Goal: Task Accomplishment & Management: Manage account settings

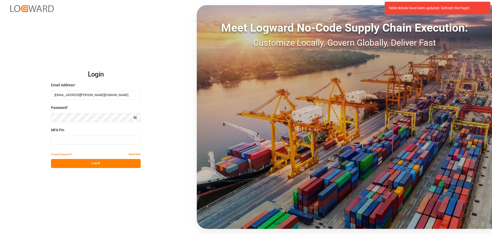
click at [73, 139] on input at bounding box center [96, 139] width 90 height 9
type input "136645"
click at [75, 163] on button "Log In" at bounding box center [96, 163] width 90 height 9
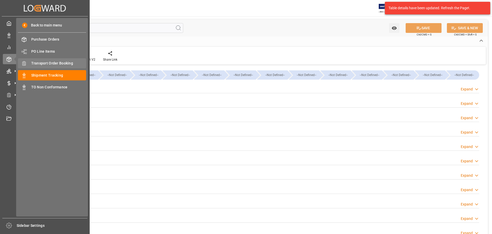
click at [50, 66] on span "Transport Order Booking" at bounding box center [58, 63] width 55 height 5
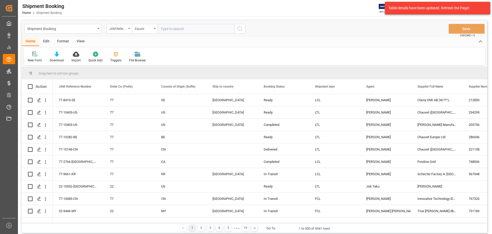
click at [178, 29] on input "text" at bounding box center [196, 29] width 77 height 10
type input "77-10425-CN"
click at [242, 27] on icon "search button" at bounding box center [240, 29] width 6 height 6
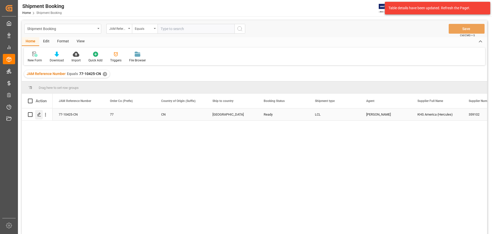
click at [42, 117] on div "Press SPACE to select this row." at bounding box center [39, 114] width 8 height 9
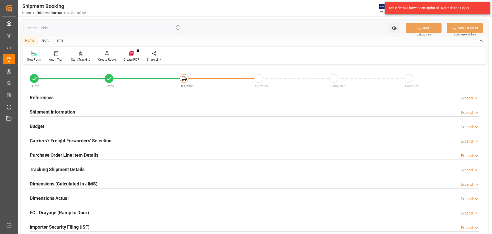
click at [54, 98] on div "References Expand" at bounding box center [255, 97] width 450 height 10
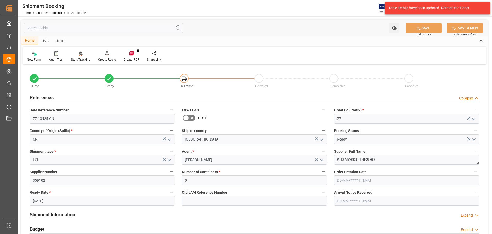
click at [54, 97] on div "References Collapse" at bounding box center [255, 97] width 450 height 10
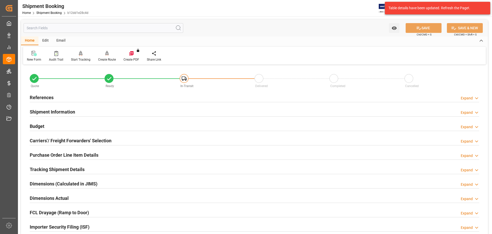
click at [36, 96] on h2 "References" at bounding box center [42, 97] width 24 height 7
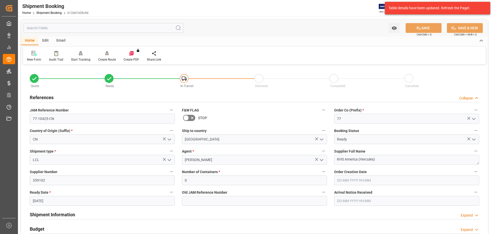
click at [36, 96] on h2 "References" at bounding box center [42, 97] width 24 height 7
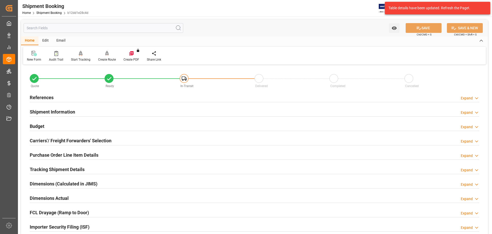
scroll to position [128, 0]
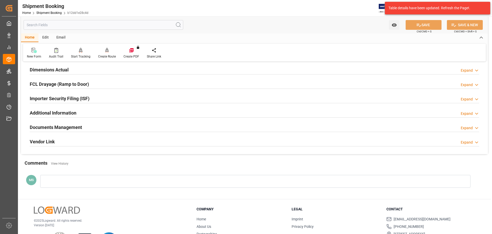
click at [95, 126] on div "Documents Management Expand" at bounding box center [255, 127] width 450 height 10
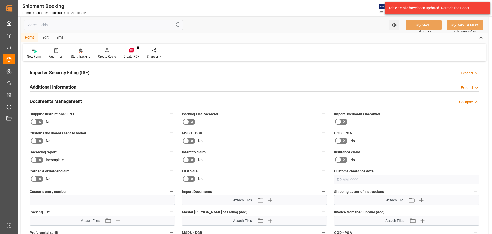
scroll to position [154, 0]
click at [36, 121] on icon at bounding box center [34, 122] width 6 height 6
click at [0, 0] on input "checkbox" at bounding box center [0, 0] width 0 height 0
click at [422, 26] on button "SAVE" at bounding box center [424, 25] width 36 height 10
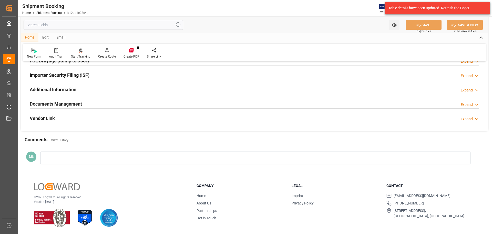
scroll to position [151, 0]
click at [71, 102] on h2 "Documents Management" at bounding box center [56, 103] width 52 height 7
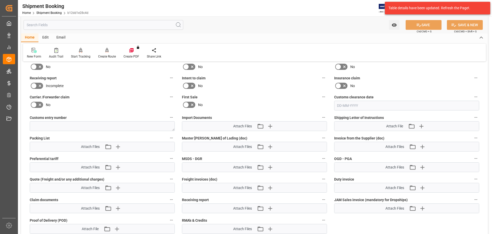
scroll to position [231, 0]
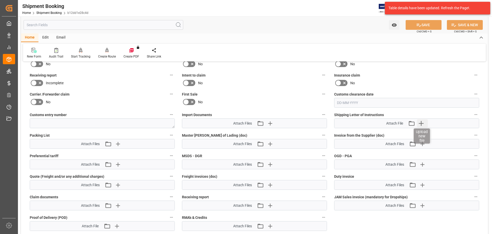
click at [423, 123] on icon "button" at bounding box center [421, 123] width 8 height 8
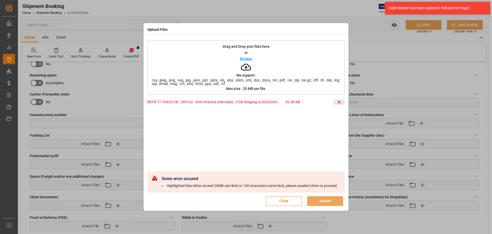
click at [340, 99] on icon at bounding box center [339, 101] width 5 height 5
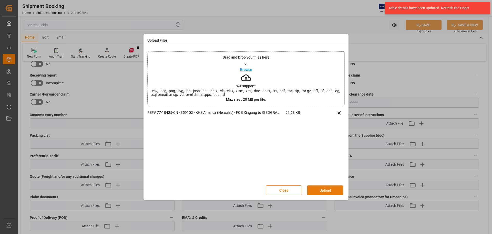
click at [321, 192] on button "Upload" at bounding box center [325, 190] width 36 height 10
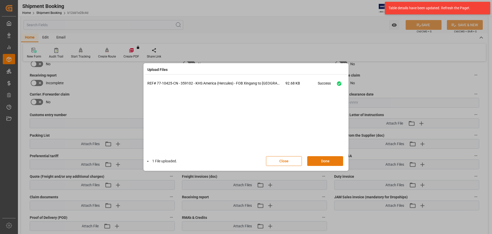
click at [331, 159] on button "Done" at bounding box center [325, 161] width 36 height 10
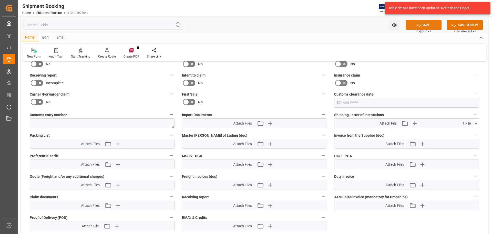
click at [419, 23] on icon at bounding box center [418, 24] width 5 height 5
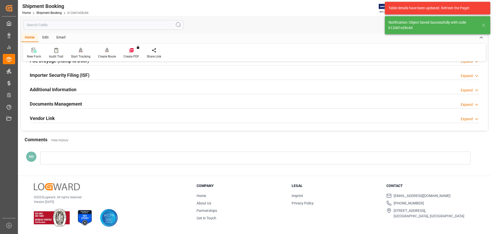
scroll to position [151, 0]
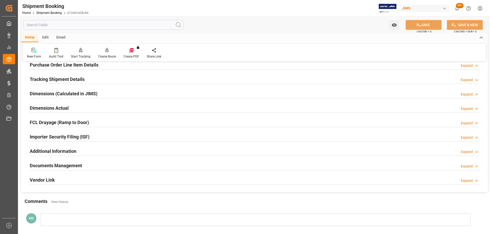
scroll to position [103, 0]
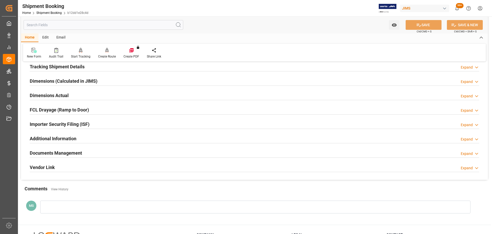
click at [125, 151] on div "Documents Management Expand" at bounding box center [255, 152] width 450 height 10
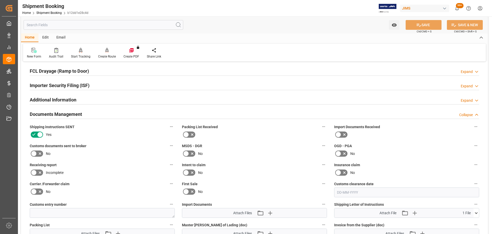
scroll to position [231, 0]
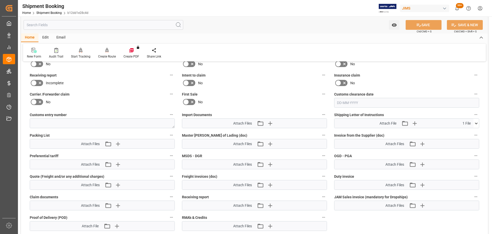
click at [477, 123] on icon at bounding box center [476, 123] width 3 height 2
click at [477, 123] on icon at bounding box center [476, 122] width 5 height 5
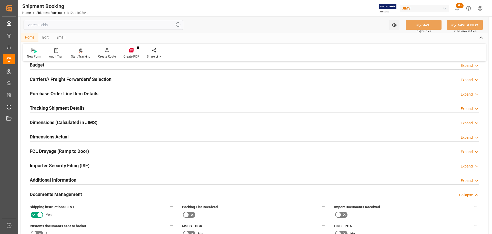
scroll to position [77, 0]
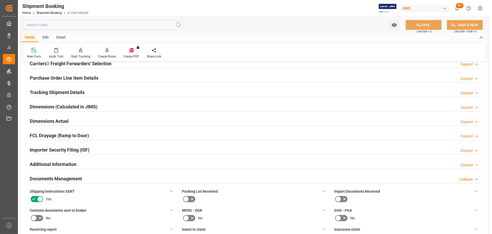
click at [67, 90] on h2 "Tracking Shipment Details" at bounding box center [57, 92] width 55 height 7
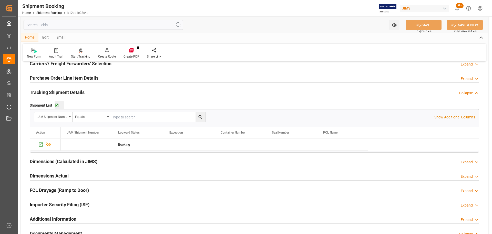
click at [59, 105] on div "Go to Shipment Tracking Grid" at bounding box center [59, 105] width 9 height 4
click at [68, 91] on h2 "Tracking Shipment Details" at bounding box center [57, 92] width 55 height 7
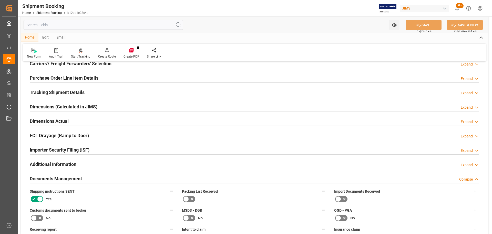
click at [82, 115] on div "Dimensions Actual Expand" at bounding box center [254, 121] width 457 height 14
click at [80, 118] on div "Dimensions Actual Expand" at bounding box center [255, 121] width 450 height 10
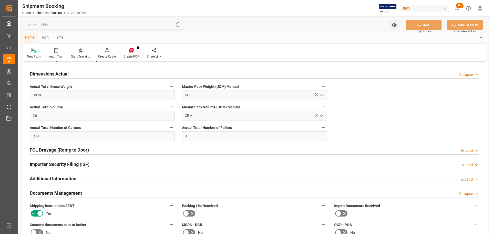
scroll to position [128, 0]
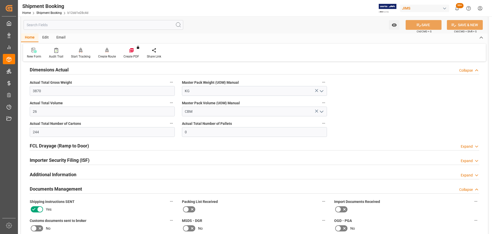
click at [69, 67] on div "Dimensions Actual Collapse" at bounding box center [255, 69] width 450 height 10
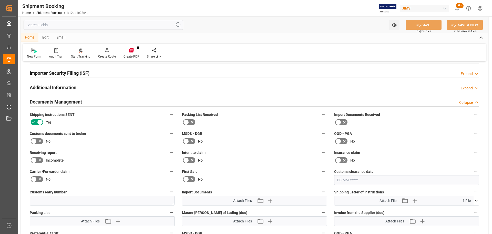
scroll to position [154, 0]
click at [89, 103] on div "Documents Management Collapse" at bounding box center [255, 101] width 450 height 10
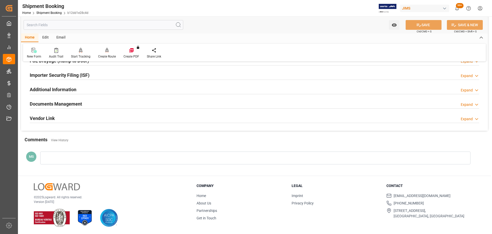
scroll to position [151, 0]
click at [89, 103] on div "Documents Management Expand" at bounding box center [255, 104] width 450 height 10
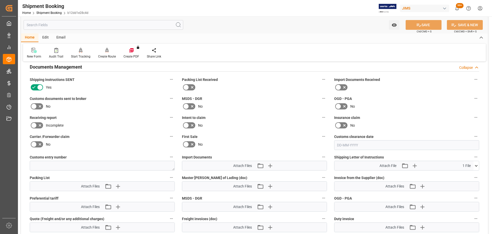
scroll to position [179, 0]
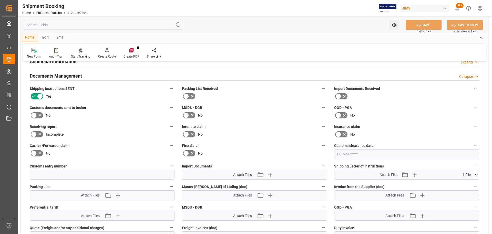
click at [93, 76] on div "Documents Management Collapse" at bounding box center [255, 75] width 450 height 10
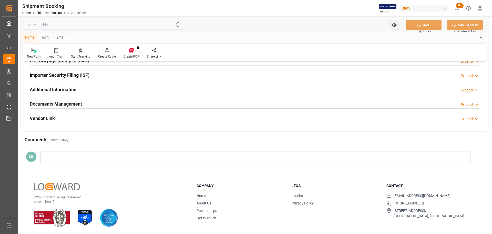
scroll to position [151, 0]
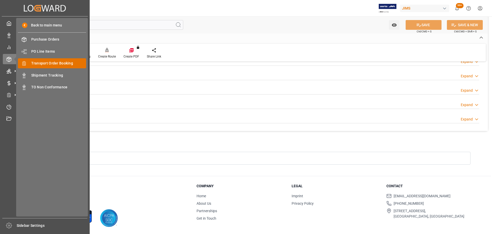
click at [58, 66] on div "Transport Order Booking Transport Order Booking" at bounding box center [52, 63] width 68 height 10
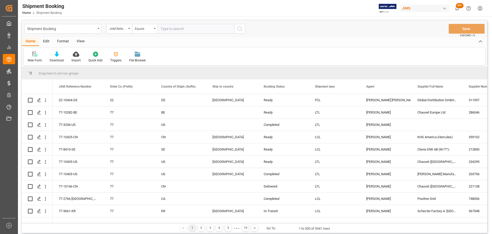
click at [191, 29] on input "text" at bounding box center [196, 29] width 77 height 10
type input "77-10504-US"
click at [240, 24] on button "search button" at bounding box center [240, 29] width 11 height 10
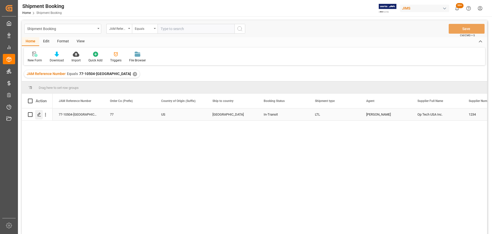
click at [37, 118] on div "Press SPACE to select this row." at bounding box center [39, 114] width 8 height 9
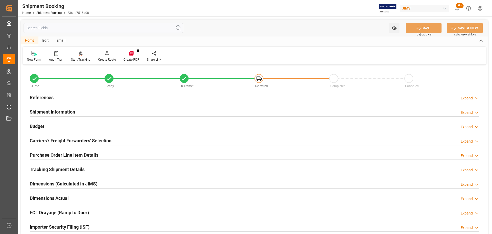
click at [62, 96] on div "References Expand" at bounding box center [255, 97] width 450 height 10
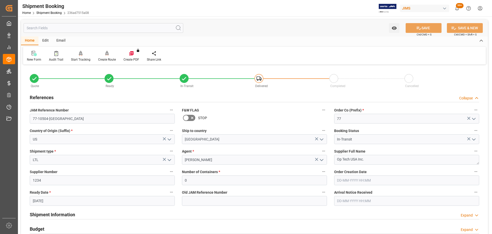
click at [62, 96] on div "References Collapse" at bounding box center [255, 97] width 450 height 10
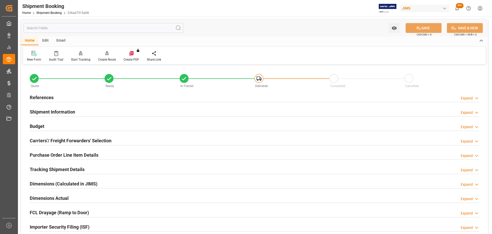
click at [57, 113] on h2 "Shipment Information" at bounding box center [52, 111] width 45 height 7
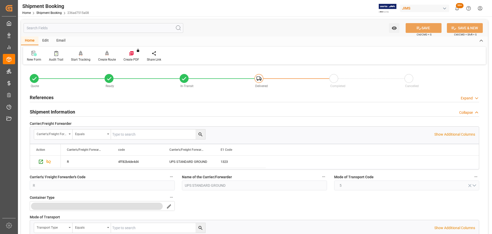
click at [57, 113] on h2 "Shipment Information" at bounding box center [52, 111] width 45 height 7
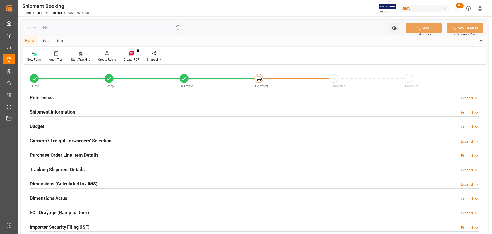
click at [54, 129] on div "Budget Expand" at bounding box center [255, 126] width 450 height 10
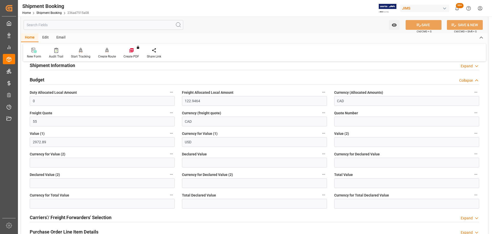
scroll to position [51, 0]
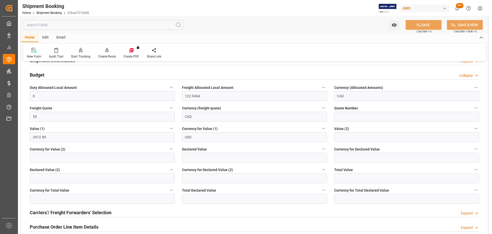
click at [40, 76] on h2 "Budget" at bounding box center [37, 74] width 15 height 7
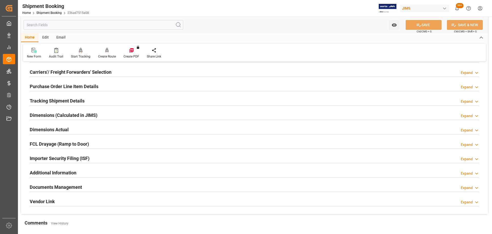
scroll to position [77, 0]
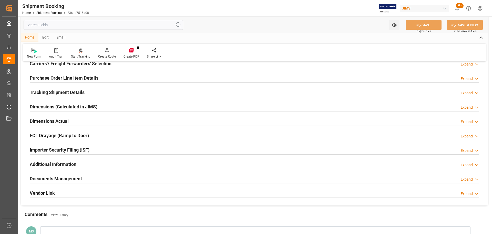
click at [63, 78] on h2 "Purchase Order Line Item Details" at bounding box center [64, 77] width 69 height 7
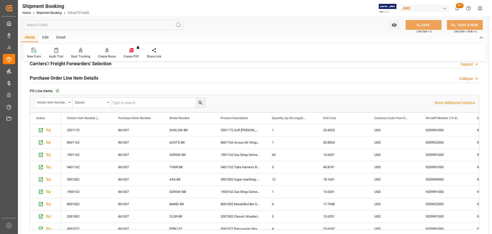
click at [75, 78] on h2 "Purchase Order Line Item Details" at bounding box center [64, 77] width 69 height 7
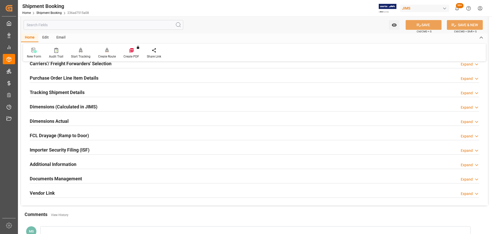
click at [73, 92] on h2 "Tracking Shipment Details" at bounding box center [57, 92] width 55 height 7
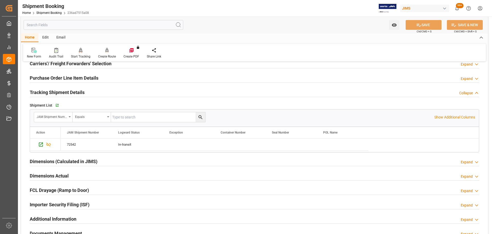
click at [49, 92] on h2 "Tracking Shipment Details" at bounding box center [57, 92] width 55 height 7
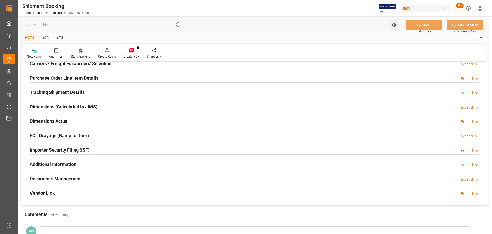
click at [49, 104] on h2 "Dimensions (Calculated in JIMS)" at bounding box center [64, 106] width 68 height 7
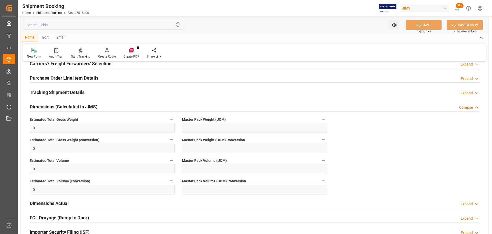
click at [50, 105] on h2 "Dimensions (Calculated in JIMS)" at bounding box center [64, 106] width 68 height 7
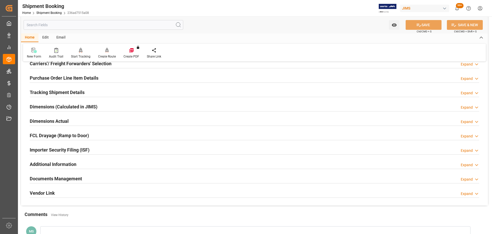
click at [48, 119] on h2 "Dimensions Actual" at bounding box center [49, 120] width 39 height 7
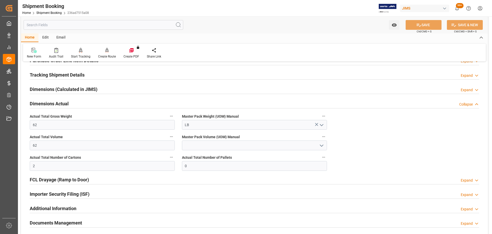
scroll to position [103, 0]
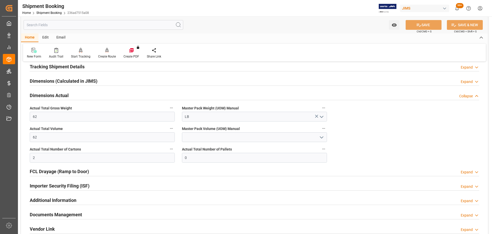
click at [69, 94] on div "Dimensions Actual Collapse" at bounding box center [255, 95] width 450 height 10
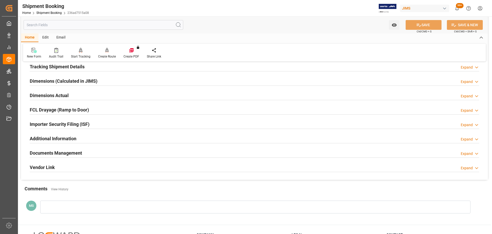
click at [64, 97] on h2 "Dimensions Actual" at bounding box center [49, 95] width 39 height 7
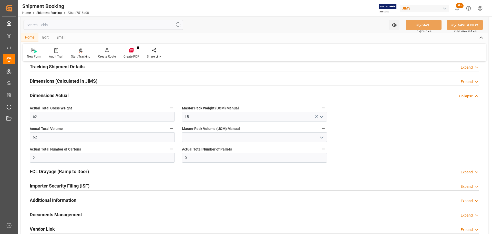
click at [64, 97] on h2 "Dimensions Actual" at bounding box center [49, 95] width 39 height 7
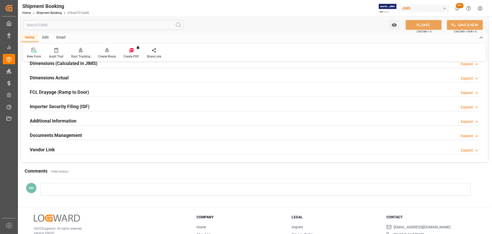
scroll to position [128, 0]
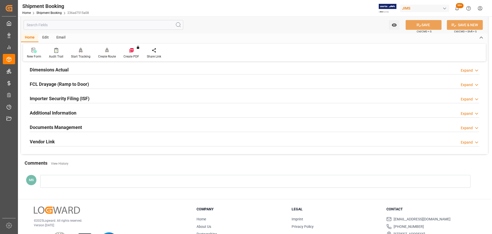
click at [63, 126] on h2 "Documents Management" at bounding box center [56, 127] width 52 height 7
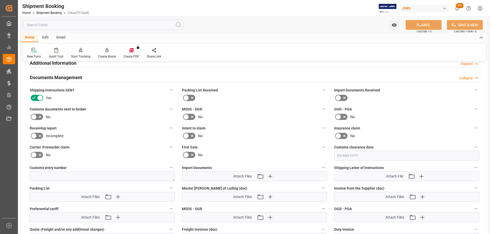
scroll to position [179, 0]
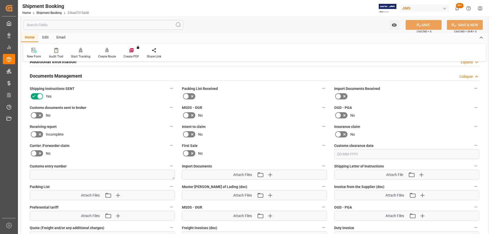
click at [36, 114] on icon at bounding box center [34, 115] width 6 height 6
click at [0, 0] on input "checkbox" at bounding box center [0, 0] width 0 height 0
click at [420, 28] on button "SAVE" at bounding box center [424, 25] width 36 height 10
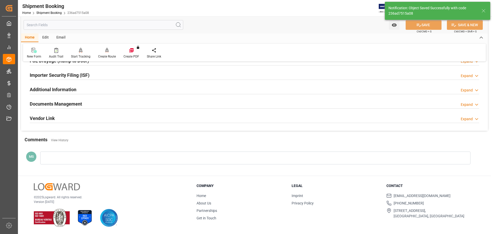
scroll to position [151, 0]
click at [117, 103] on div "Documents Management Expand" at bounding box center [255, 104] width 450 height 10
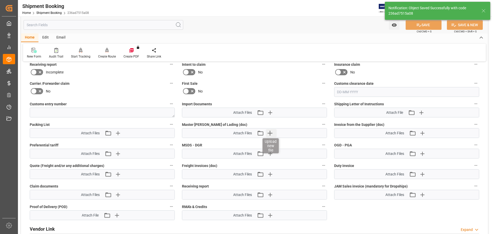
scroll to position [256, 0]
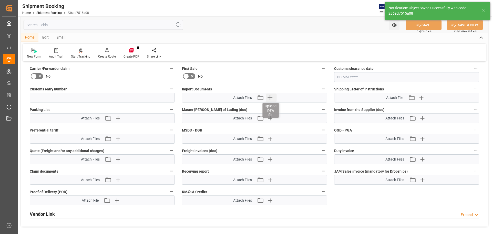
click at [272, 99] on icon "button" at bounding box center [270, 97] width 8 height 8
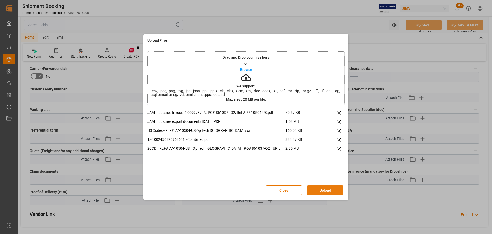
click at [320, 191] on button "Upload" at bounding box center [325, 190] width 36 height 10
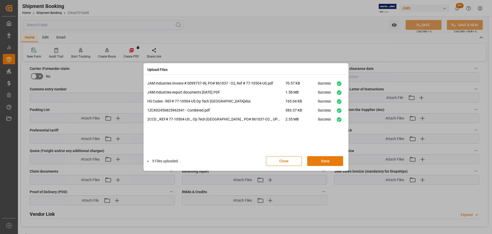
click at [326, 162] on button "Done" at bounding box center [325, 161] width 36 height 10
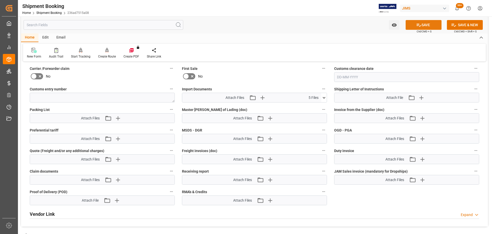
click at [422, 24] on button "SAVE" at bounding box center [424, 25] width 36 height 10
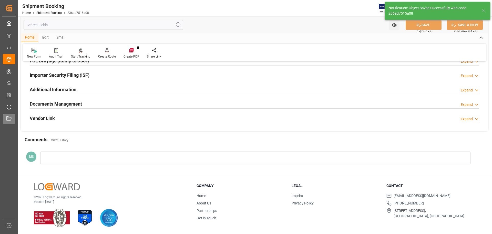
scroll to position [56, 0]
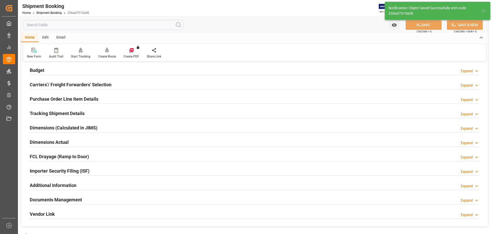
click at [107, 199] on div "Documents Management Expand" at bounding box center [255, 199] width 450 height 10
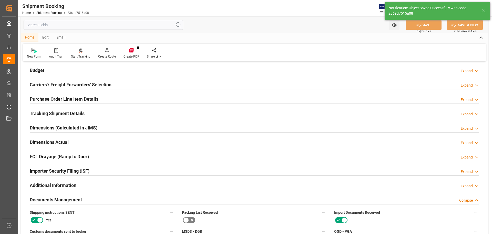
scroll to position [256, 0]
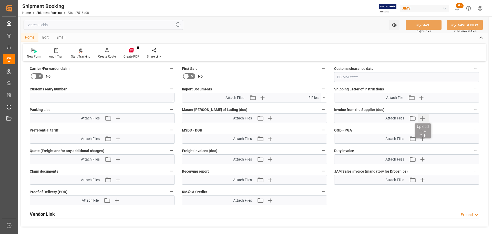
click at [422, 117] on icon "button" at bounding box center [422, 118] width 5 height 5
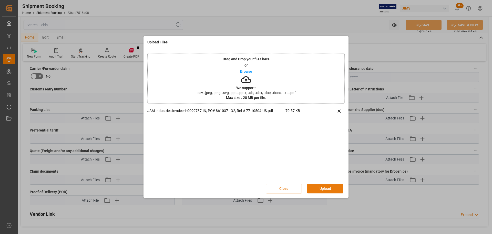
click at [323, 185] on button "Upload" at bounding box center [325, 188] width 36 height 10
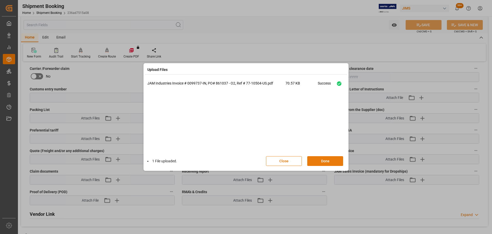
click at [324, 161] on button "Done" at bounding box center [325, 161] width 36 height 10
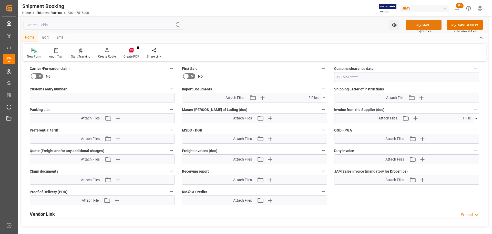
click at [422, 25] on button "SAVE" at bounding box center [424, 25] width 36 height 10
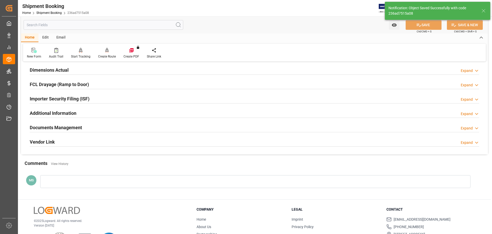
scroll to position [151, 0]
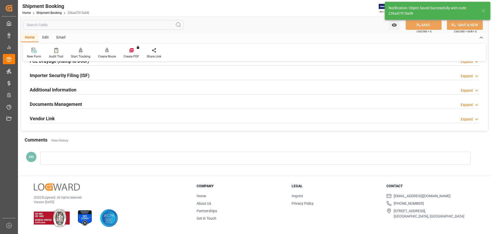
click at [80, 105] on h2 "Documents Management" at bounding box center [56, 103] width 52 height 7
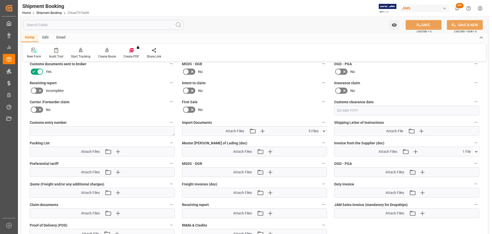
scroll to position [254, 0]
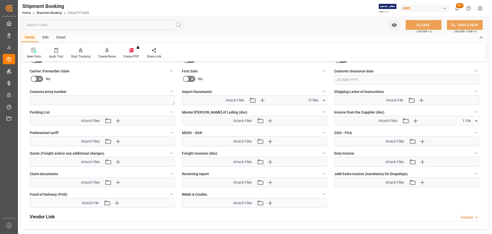
click at [477, 121] on icon at bounding box center [476, 120] width 5 height 5
click at [478, 120] on icon at bounding box center [476, 120] width 5 height 5
click at [325, 101] on icon at bounding box center [323, 99] width 5 height 5
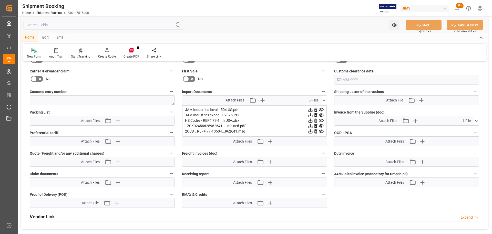
click at [325, 101] on icon at bounding box center [323, 99] width 5 height 5
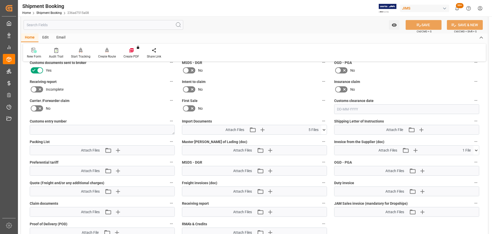
scroll to position [177, 0]
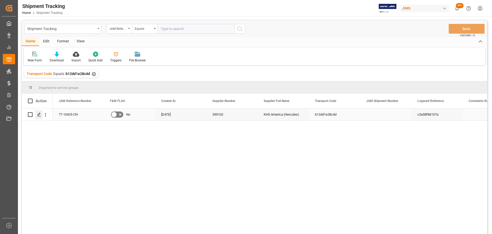
click at [37, 117] on div "Press SPACE to select this row." at bounding box center [39, 114] width 8 height 9
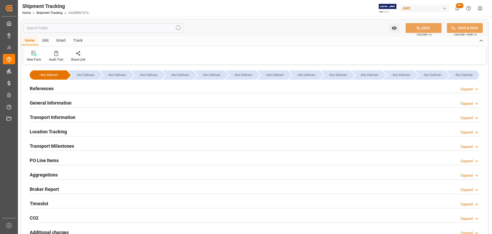
type input "04-08-2025"
click at [46, 89] on h2 "References" at bounding box center [42, 88] width 24 height 7
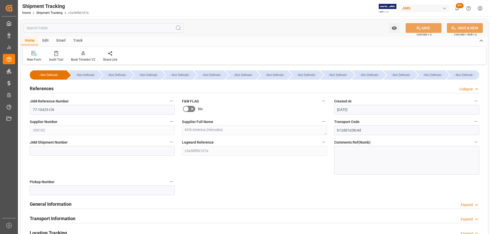
click at [46, 89] on h2 "References" at bounding box center [42, 88] width 24 height 7
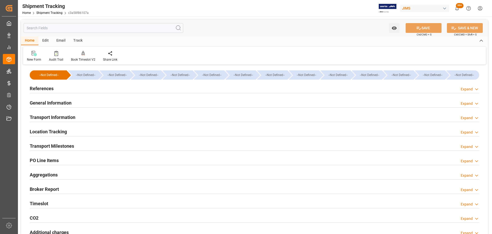
click at [46, 103] on h2 "General Information" at bounding box center [51, 102] width 42 height 7
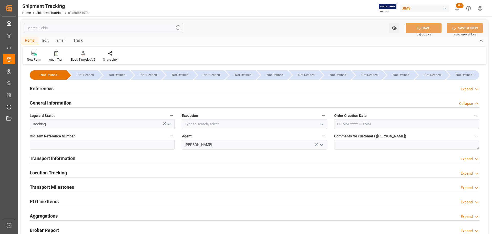
click at [56, 103] on h2 "General Information" at bounding box center [51, 102] width 42 height 7
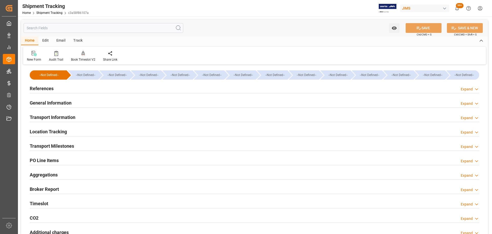
click at [56, 103] on h2 "General Information" at bounding box center [51, 102] width 42 height 7
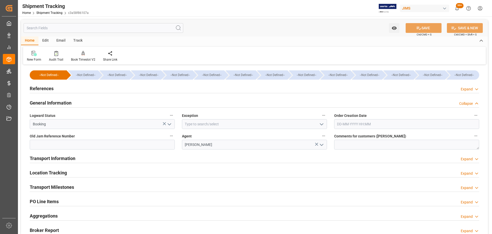
click at [56, 103] on h2 "General Information" at bounding box center [51, 102] width 42 height 7
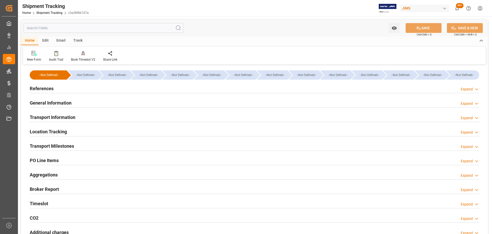
click at [58, 114] on h2 "Transport Information" at bounding box center [53, 117] width 46 height 7
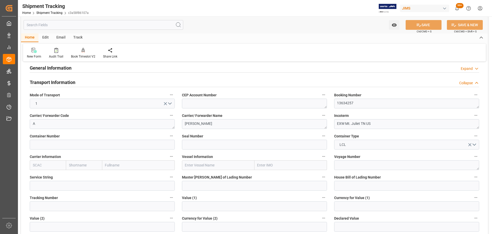
scroll to position [51, 0]
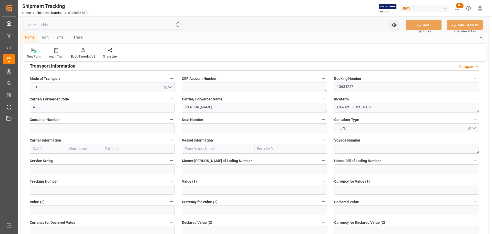
click at [68, 69] on h2 "Transport Information" at bounding box center [53, 65] width 46 height 7
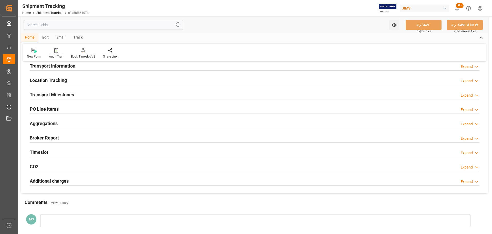
click at [69, 78] on div "Location Tracking Expand" at bounding box center [255, 80] width 450 height 10
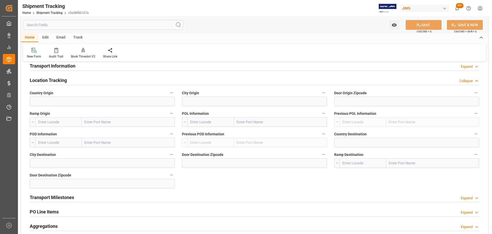
click at [75, 79] on div "Location Tracking Collapse" at bounding box center [255, 80] width 450 height 10
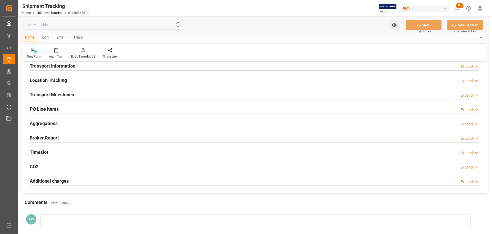
click at [75, 92] on div "Transport Milestones Expand" at bounding box center [255, 94] width 450 height 10
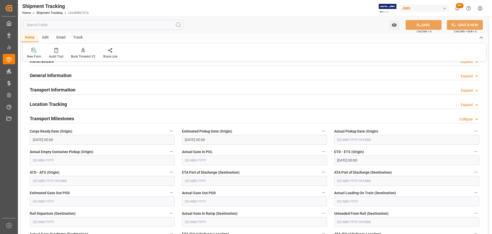
scroll to position [26, 0]
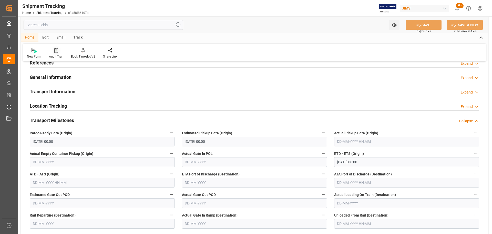
click at [57, 52] on icon at bounding box center [56, 50] width 4 height 5
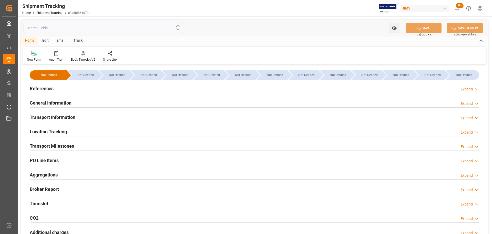
click at [73, 103] on div "General Information Expand" at bounding box center [255, 102] width 450 height 10
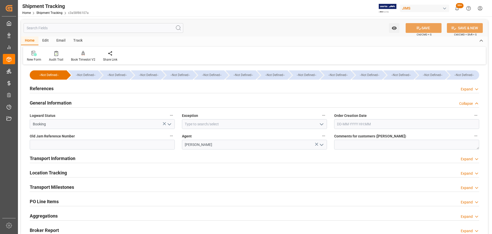
click at [80, 101] on div "General Information Collapse" at bounding box center [255, 102] width 450 height 10
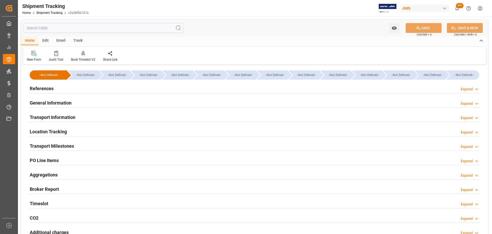
click at [89, 146] on div "Transport Milestones Expand" at bounding box center [255, 145] width 450 height 10
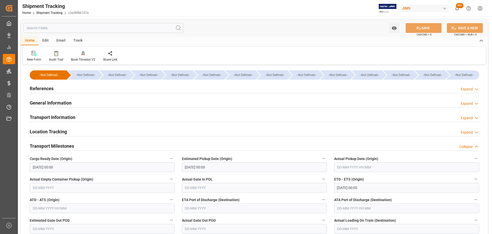
click at [89, 146] on div "Transport Milestones Collapse" at bounding box center [255, 145] width 450 height 10
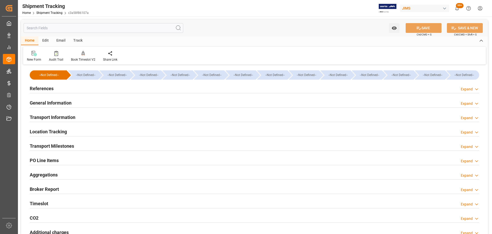
click at [89, 146] on div "Transport Milestones Expand" at bounding box center [255, 145] width 450 height 10
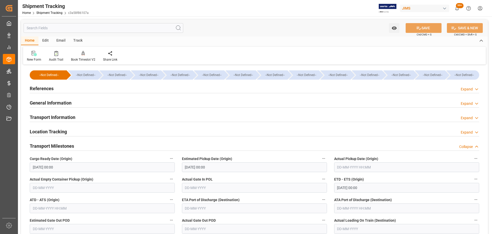
drag, startPoint x: 66, startPoint y: 144, endPoint x: 89, endPoint y: 141, distance: 23.3
click at [66, 144] on h2 "Transport Milestones" at bounding box center [52, 145] width 44 height 7
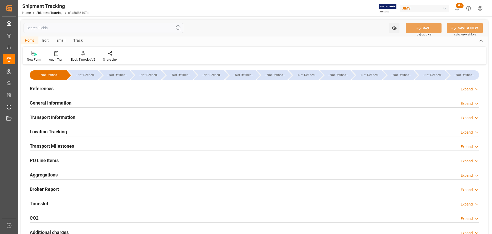
click at [70, 145] on h2 "Transport Milestones" at bounding box center [52, 145] width 44 height 7
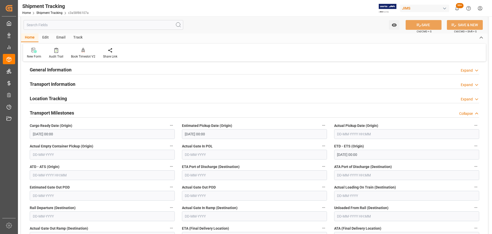
scroll to position [77, 0]
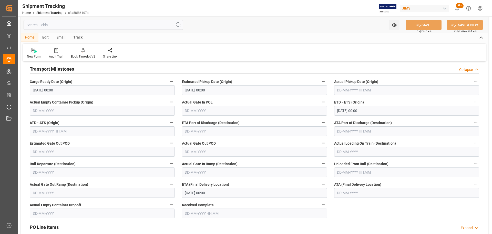
click at [80, 72] on div "Transport Milestones Collapse" at bounding box center [255, 69] width 450 height 10
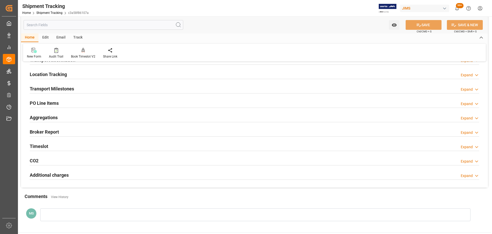
scroll to position [0, 0]
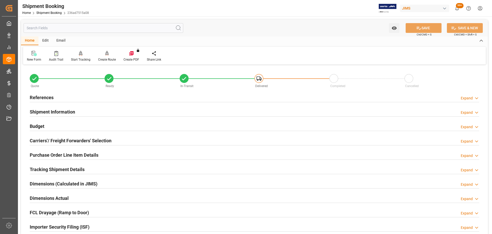
click at [94, 96] on div "References Expand" at bounding box center [255, 97] width 450 height 10
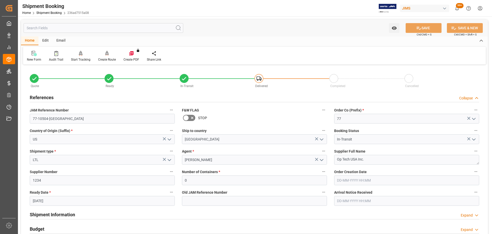
click at [70, 98] on div "References Collapse" at bounding box center [255, 97] width 450 height 10
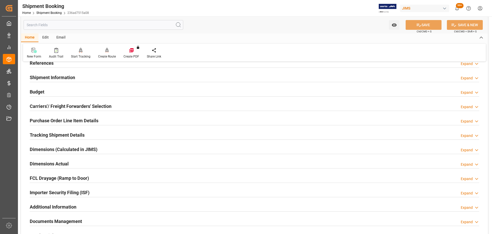
scroll to position [151, 0]
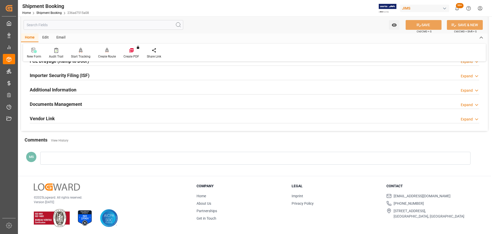
click at [86, 98] on div "Documents Management Expand" at bounding box center [254, 104] width 457 height 14
click at [80, 102] on h2 "Documents Management" at bounding box center [56, 103] width 52 height 7
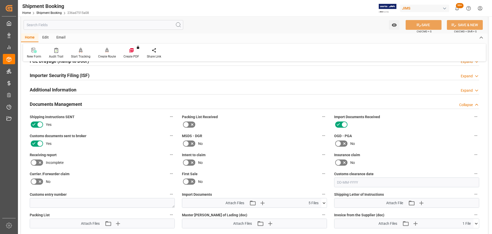
click at [80, 102] on h2 "Documents Management" at bounding box center [56, 103] width 52 height 7
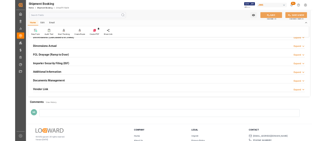
scroll to position [74, 0]
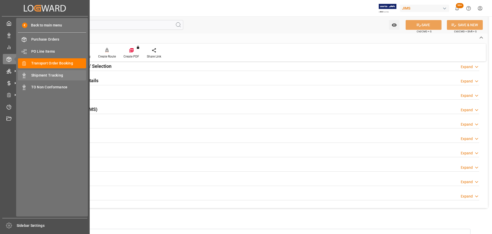
click at [50, 72] on div "Shipment Tracking Shipment Tracking" at bounding box center [52, 75] width 68 height 10
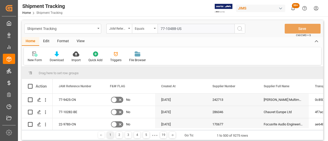
type input "77-10488-US"
click at [241, 27] on icon "search button" at bounding box center [240, 29] width 6 height 6
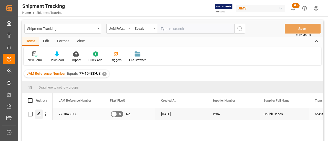
click at [38, 115] on icon "Press SPACE to select this row." at bounding box center [39, 114] width 4 height 4
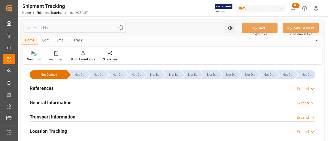
type input "08-08-2025 00:00"
type input "14-08-2025 00:00"
type input "09-08-2025"
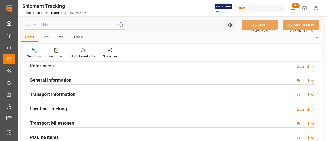
scroll to position [51, 0]
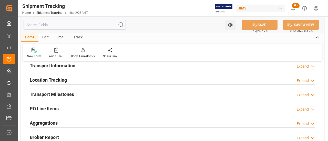
click at [58, 80] on h2 "Location Tracking" at bounding box center [48, 80] width 37 height 7
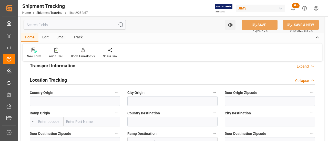
click at [67, 80] on div "Location Tracking Collapse" at bounding box center [173, 80] width 286 height 10
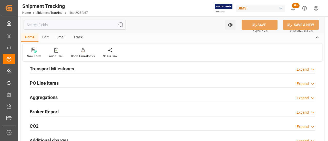
click at [72, 72] on h2 "Transport Milestones" at bounding box center [52, 68] width 44 height 7
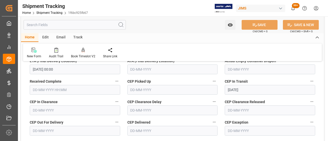
scroll to position [154, 0]
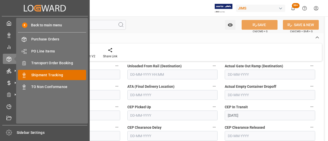
click at [49, 74] on span "Shipment Tracking" at bounding box center [58, 75] width 55 height 5
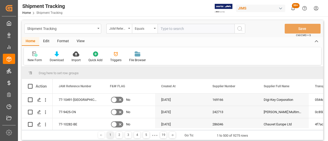
click at [171, 29] on input "text" at bounding box center [196, 29] width 77 height 10
type input "77-10421-US"
click at [240, 31] on icon "search button" at bounding box center [240, 29] width 6 height 6
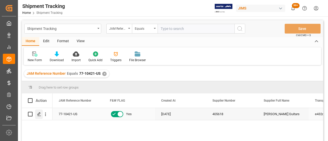
click at [36, 114] on div "Press SPACE to select this row." at bounding box center [39, 114] width 8 height 9
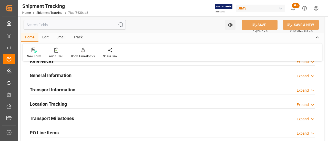
scroll to position [77, 0]
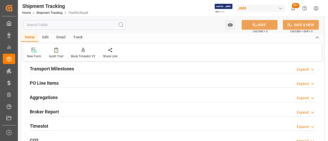
click at [65, 72] on h2 "Transport Milestones" at bounding box center [52, 68] width 44 height 7
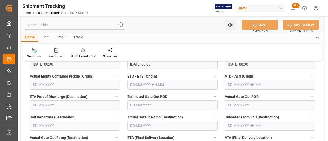
scroll to position [128, 0]
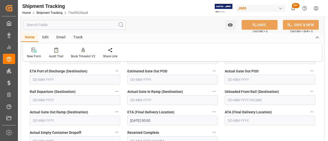
click at [171, 123] on input "15-08-2025 00:00" at bounding box center [172, 121] width 90 height 10
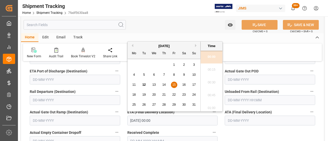
click at [152, 86] on div "13" at bounding box center [154, 85] width 6 height 6
type input "13-08-2025 00:00"
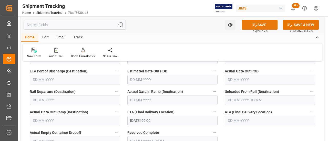
click at [265, 25] on button "SAVE" at bounding box center [260, 25] width 36 height 10
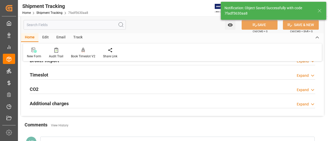
scroll to position [0, 0]
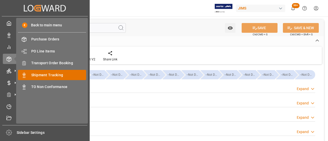
click at [42, 73] on span "Shipment Tracking" at bounding box center [58, 75] width 55 height 5
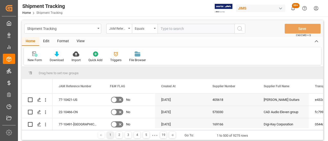
click at [189, 30] on input "text" at bounding box center [196, 29] width 77 height 10
type input "77-10350-US"
click at [238, 28] on icon "search button" at bounding box center [240, 29] width 6 height 6
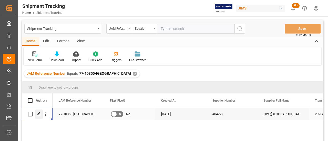
click at [41, 116] on icon "Press SPACE to select this row." at bounding box center [39, 114] width 4 height 4
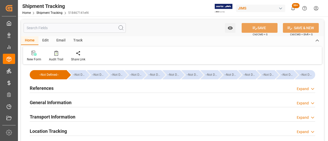
type input "30-07-2025"
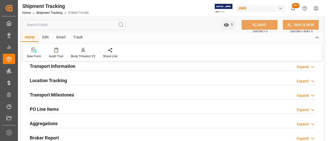
scroll to position [51, 0]
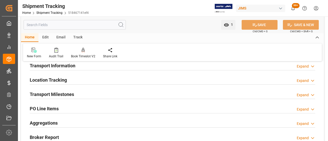
click at [62, 94] on h2 "Transport Milestones" at bounding box center [52, 94] width 44 height 7
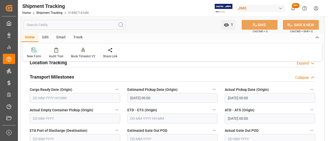
scroll to position [77, 0]
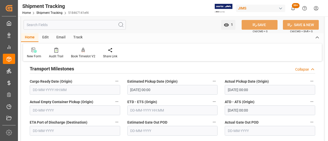
click at [67, 72] on h2 "Transport Milestones" at bounding box center [52, 68] width 44 height 7
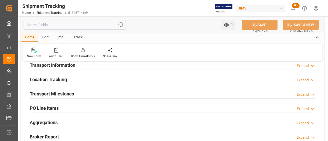
scroll to position [0, 0]
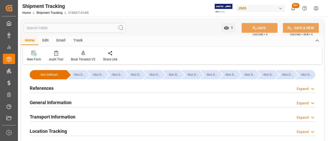
click at [64, 100] on h2 "General Information" at bounding box center [51, 102] width 42 height 7
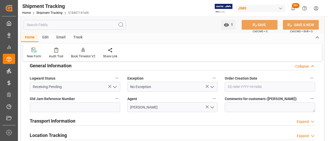
scroll to position [26, 0]
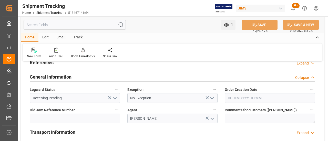
click at [60, 74] on h2 "General Information" at bounding box center [51, 77] width 42 height 7
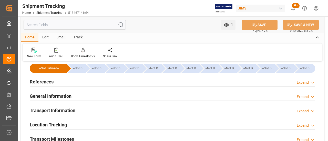
scroll to position [0, 0]
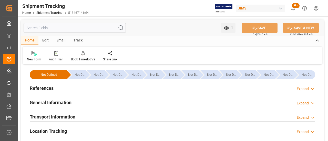
click at [93, 89] on div "References Expand" at bounding box center [173, 88] width 286 height 10
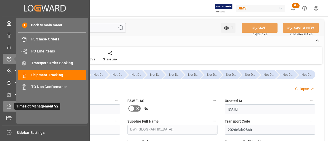
click at [12, 109] on div "Timeslot Management V2 Timeslot Management V2" at bounding box center [45, 107] width 84 height 10
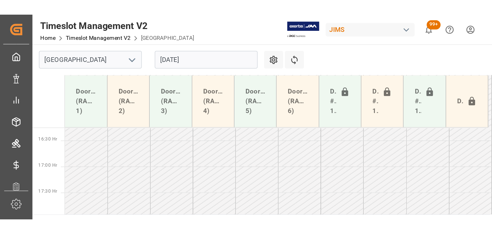
scroll to position [467, 0]
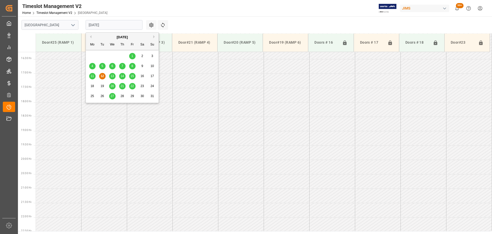
click at [116, 25] on input "[DATE]" at bounding box center [114, 25] width 57 height 10
click at [113, 74] on div "13" at bounding box center [112, 76] width 6 height 6
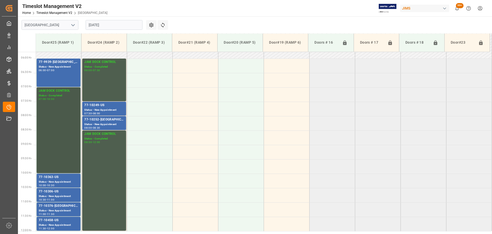
scroll to position [174, 0]
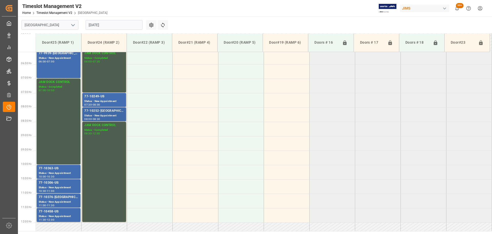
click at [111, 113] on div "77-10252-US" at bounding box center [104, 110] width 40 height 5
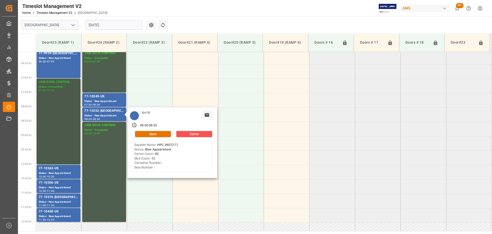
scroll to position [149, 0]
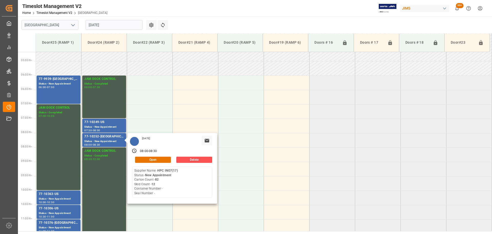
click at [136, 26] on input "13-08-2025" at bounding box center [114, 25] width 57 height 10
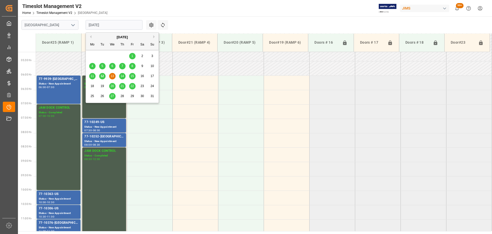
click at [121, 77] on span "14" at bounding box center [121, 76] width 3 height 4
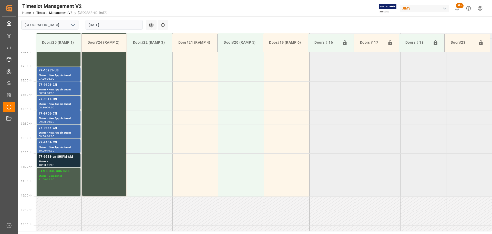
scroll to position [200, 0]
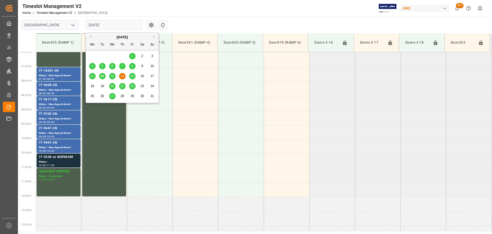
click at [120, 24] on input "14-08-2025" at bounding box center [114, 25] width 57 height 10
click at [131, 77] on span "15" at bounding box center [131, 76] width 3 height 4
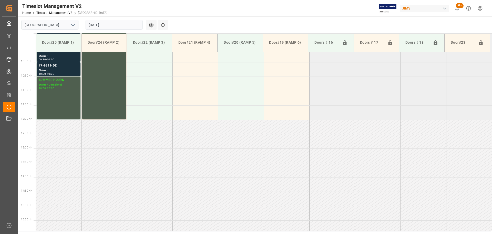
scroll to position [149, 0]
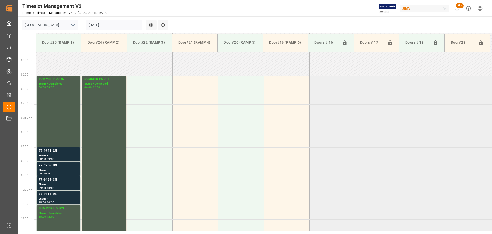
click at [112, 25] on input "15-08-2025" at bounding box center [114, 25] width 57 height 10
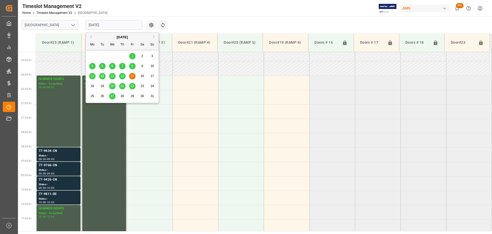
click at [109, 77] on div "13" at bounding box center [112, 76] width 6 height 6
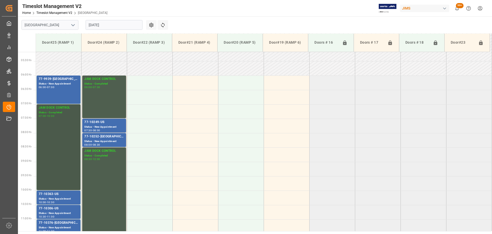
scroll to position [174, 0]
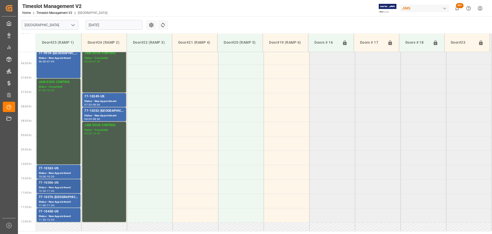
click at [63, 181] on div "77-10306-US" at bounding box center [59, 182] width 40 height 5
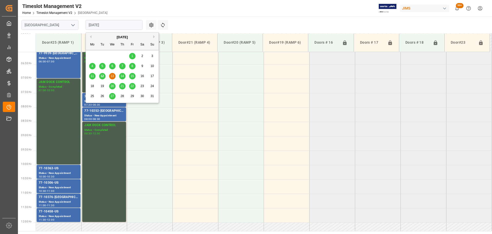
click at [113, 24] on input "13-08-2025" at bounding box center [114, 25] width 57 height 10
click at [103, 77] on span "12" at bounding box center [101, 76] width 3 height 4
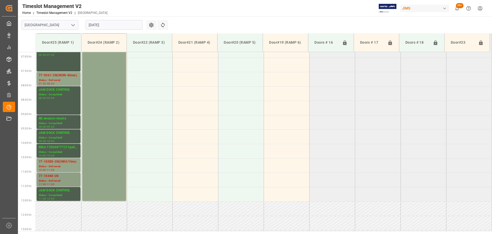
scroll to position [144, 0]
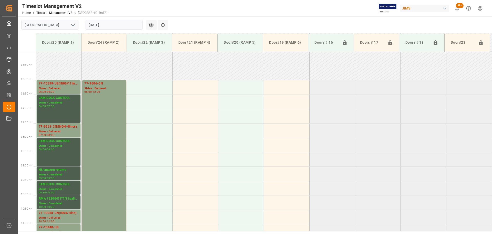
click at [111, 26] on input "[DATE]" at bounding box center [114, 25] width 57 height 10
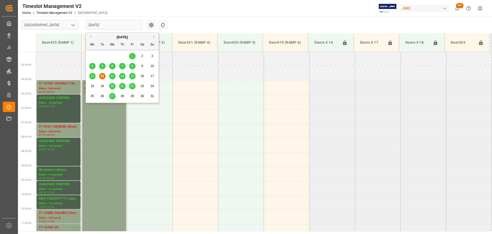
click at [94, 75] on div "11" at bounding box center [92, 76] width 6 height 6
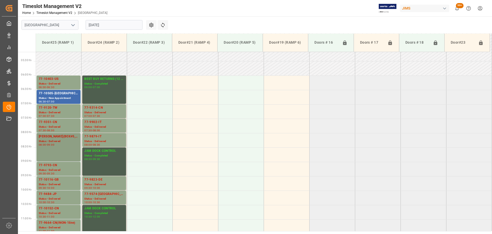
scroll to position [123, 0]
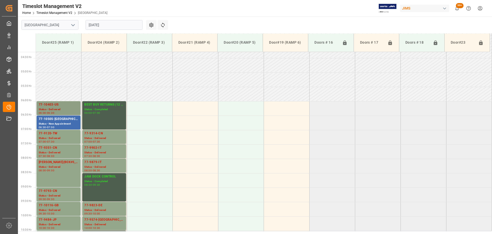
click at [59, 105] on div "77-10403-US" at bounding box center [59, 104] width 40 height 5
click at [67, 106] on div "77-10403-US" at bounding box center [59, 104] width 40 height 5
click at [56, 125] on div "Status - New Appointment" at bounding box center [59, 124] width 40 height 4
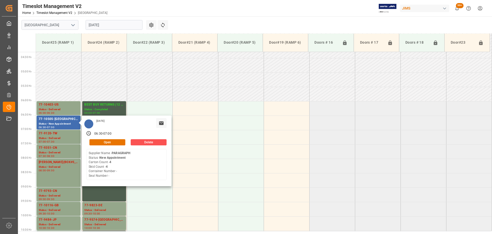
click at [108, 24] on input "11-08-2025" at bounding box center [114, 25] width 57 height 10
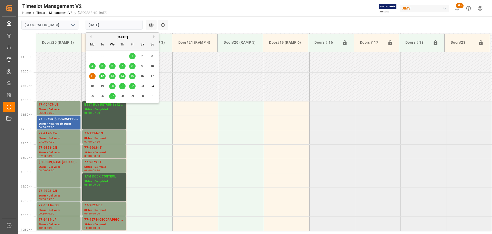
click at [132, 66] on span "8" at bounding box center [133, 66] width 2 height 4
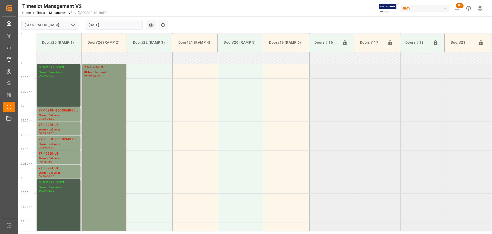
scroll to position [149, 0]
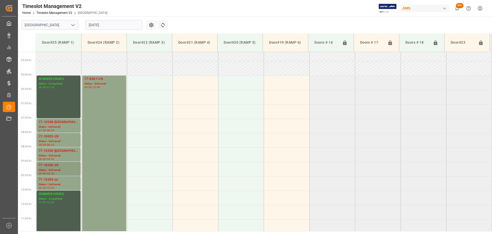
click at [60, 174] on div "09:00 - 09:30" at bounding box center [59, 173] width 40 height 3
click at [57, 151] on div "77-10350-US" at bounding box center [59, 150] width 40 height 5
click at [54, 136] on div "77-10025-US" at bounding box center [59, 136] width 40 height 5
click at [57, 121] on div "77-10248-US" at bounding box center [59, 121] width 40 height 5
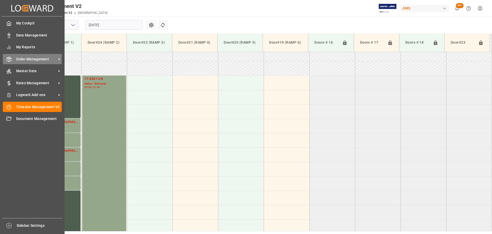
click at [8, 56] on div at bounding box center [7, 58] width 9 height 5
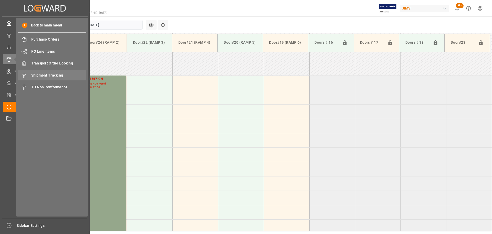
click at [56, 73] on span "Shipment Tracking" at bounding box center [58, 75] width 55 height 5
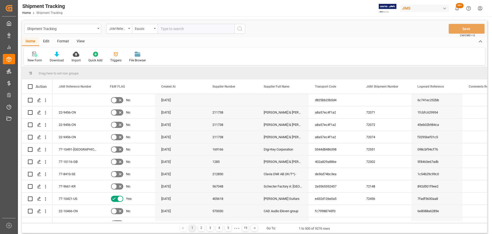
click at [182, 28] on input "text" at bounding box center [196, 29] width 77 height 10
paste input "77-10304-[GEOGRAPHIC_DATA]"
type input "77-10304-[GEOGRAPHIC_DATA]"
click at [236, 28] on button "search button" at bounding box center [240, 29] width 11 height 10
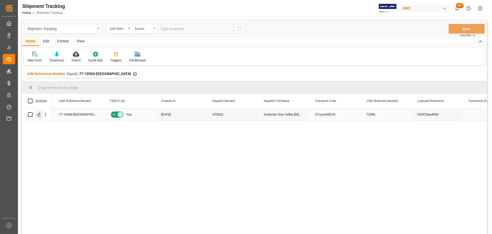
click at [39, 115] on icon "Press SPACE to select this row." at bounding box center [39, 114] width 4 height 4
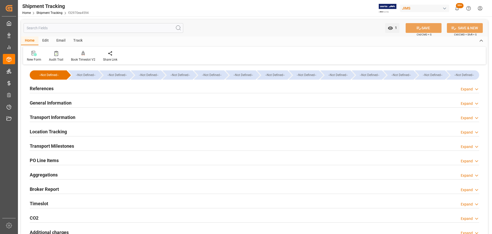
type input "[DATE] 00:00"
type input "[DATE]"
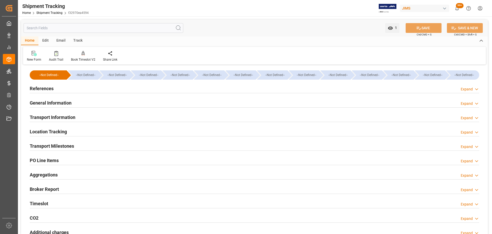
click at [83, 104] on div "General Information Expand" at bounding box center [255, 102] width 450 height 10
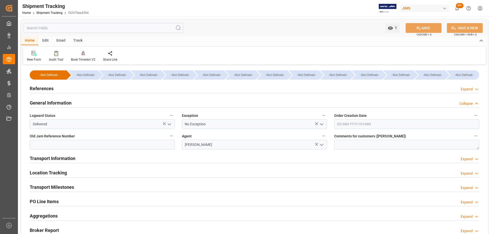
click at [83, 104] on div "General Information Collapse" at bounding box center [255, 102] width 450 height 10
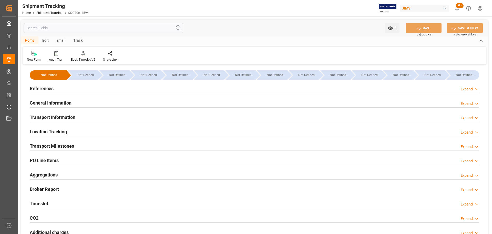
click at [72, 145] on h2 "Transport Milestones" at bounding box center [52, 145] width 44 height 7
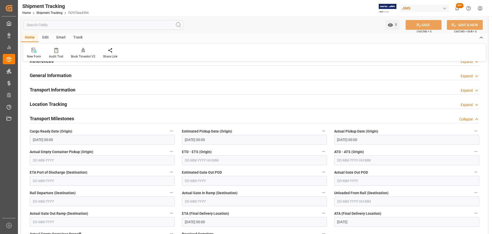
scroll to position [51, 0]
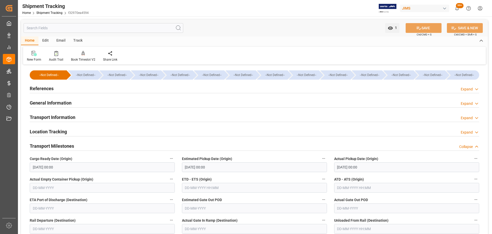
scroll to position [51, 0]
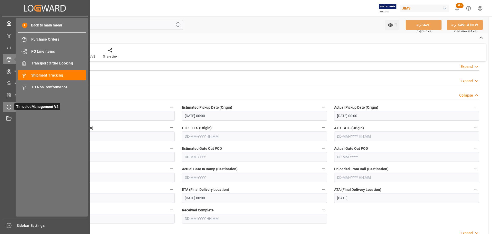
click at [5, 107] on div at bounding box center [7, 106] width 9 height 5
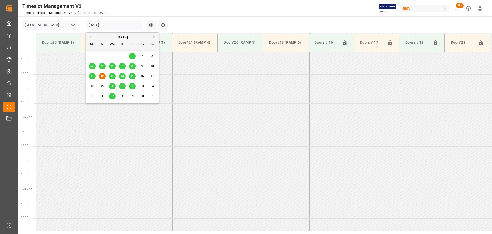
scroll to position [456, 0]
click at [113, 26] on input "[DATE]" at bounding box center [114, 25] width 57 height 10
click at [119, 66] on div "7" at bounding box center [122, 66] width 6 height 6
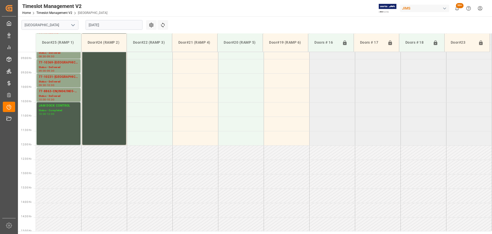
scroll to position [149, 0]
